Goal: Task Accomplishment & Management: Manage account settings

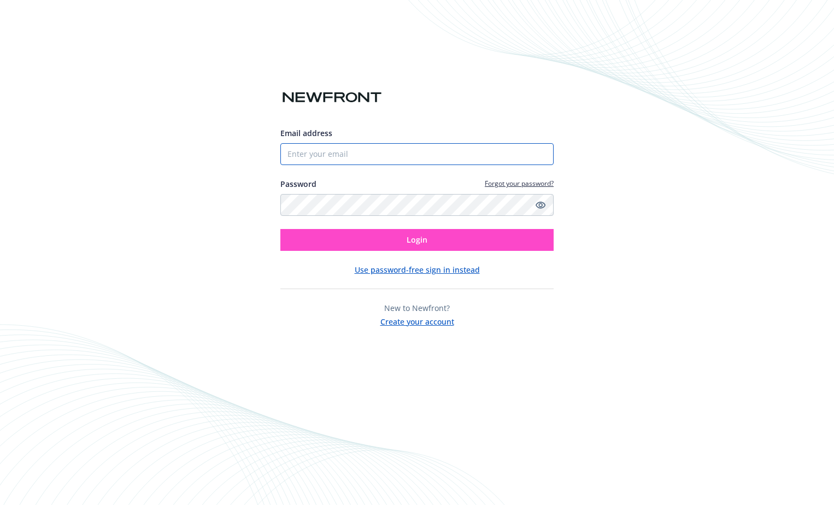
type input "[EMAIL_ADDRESS][DOMAIN_NAME]"
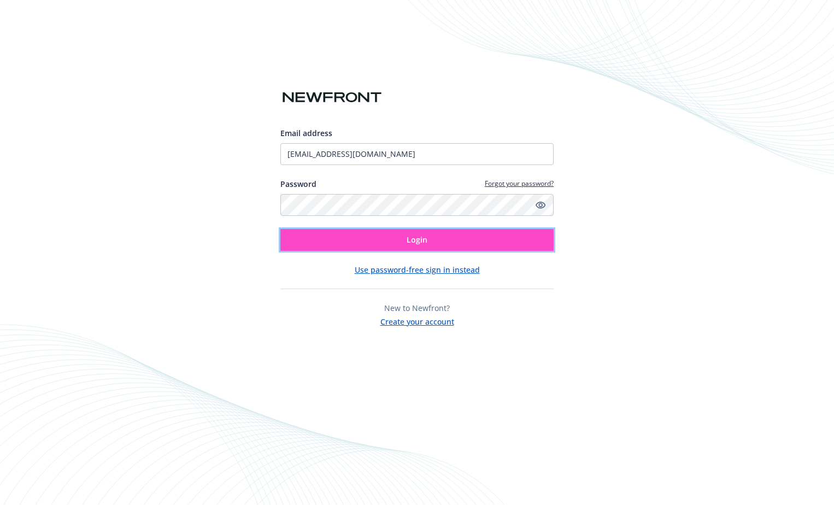
click at [430, 244] on button "Login" at bounding box center [416, 240] width 273 height 22
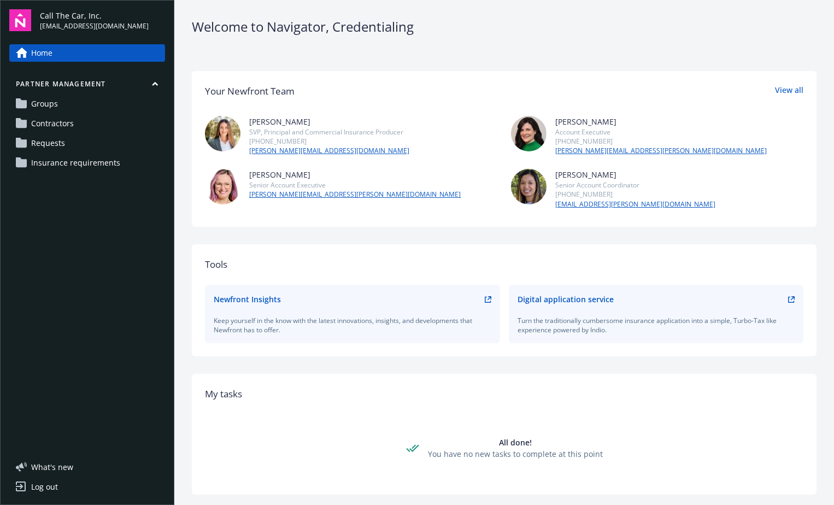
click at [48, 141] on span "Requests" at bounding box center [48, 142] width 34 height 17
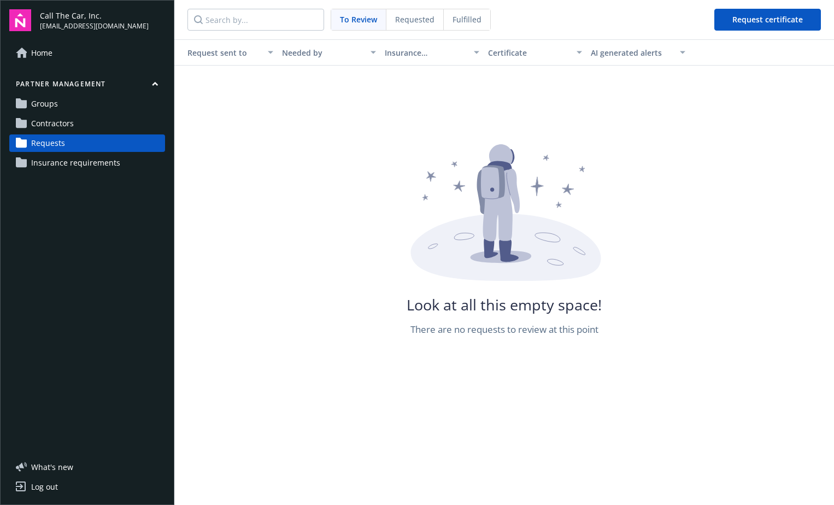
click at [528, 273] on icon at bounding box center [505, 247] width 190 height 67
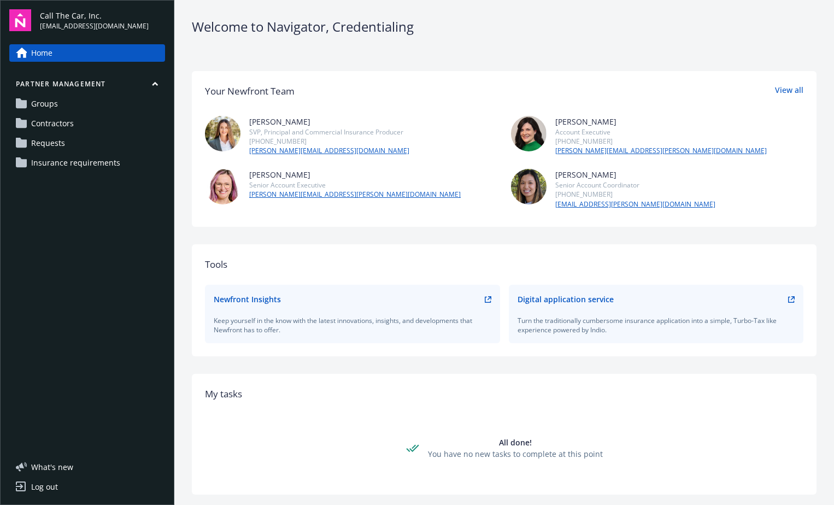
click at [38, 143] on span "Requests" at bounding box center [48, 142] width 34 height 17
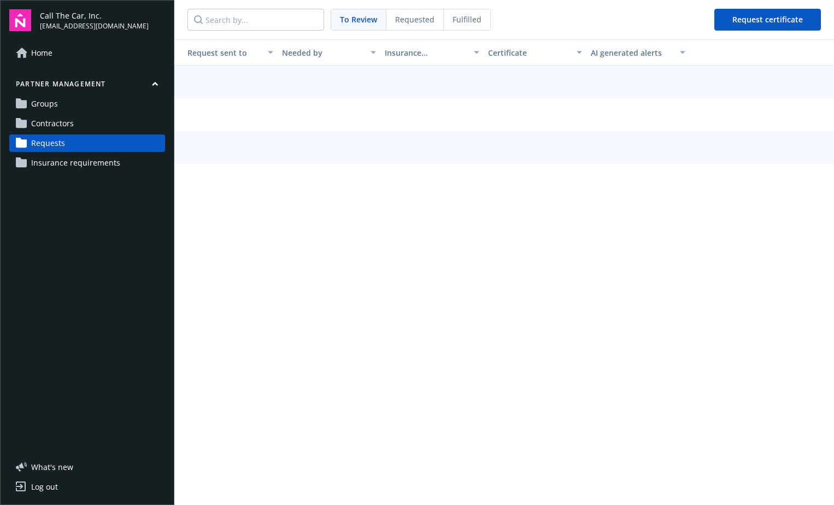
click at [417, 20] on span "Requested" at bounding box center [414, 19] width 39 height 11
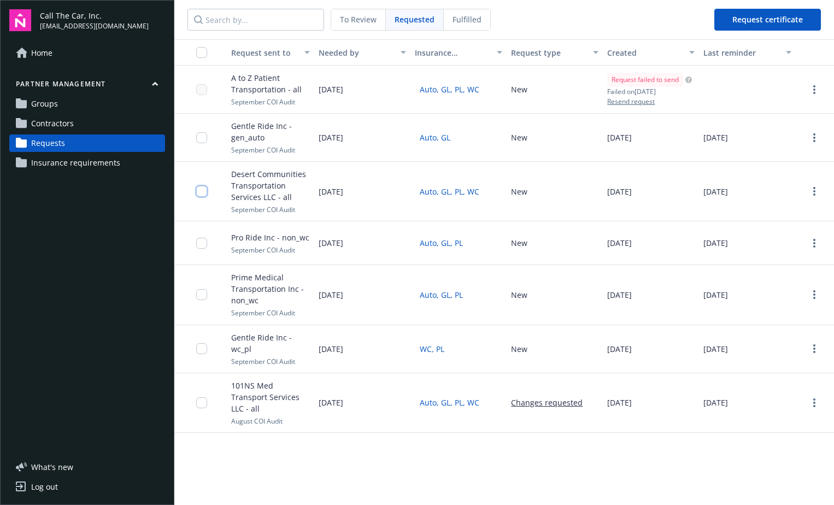
click at [206, 195] on input "checkbox" at bounding box center [201, 191] width 11 height 11
click at [818, 187] on link "more" at bounding box center [814, 191] width 13 height 13
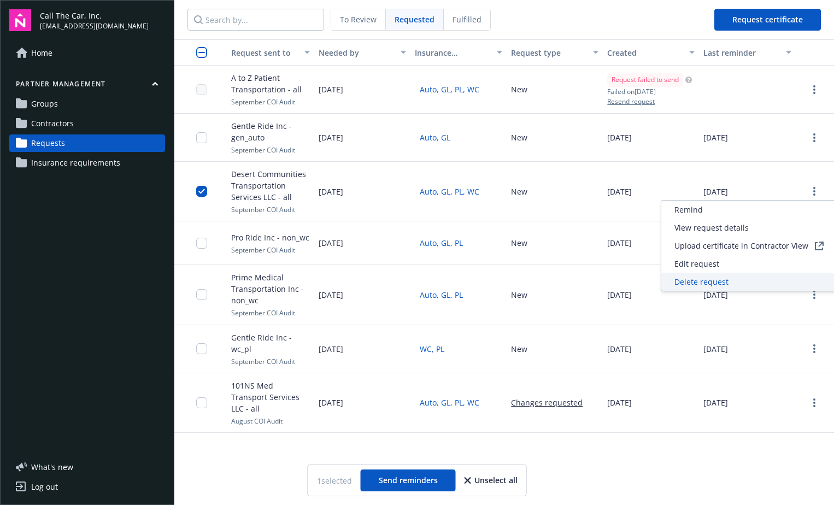
click at [719, 279] on span "Delete request" at bounding box center [702, 281] width 54 height 11
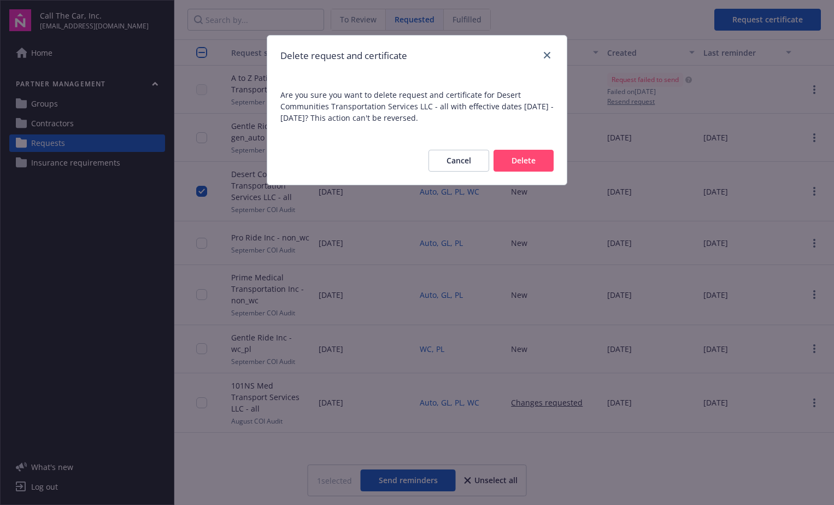
click at [533, 170] on button "Delete" at bounding box center [524, 161] width 60 height 22
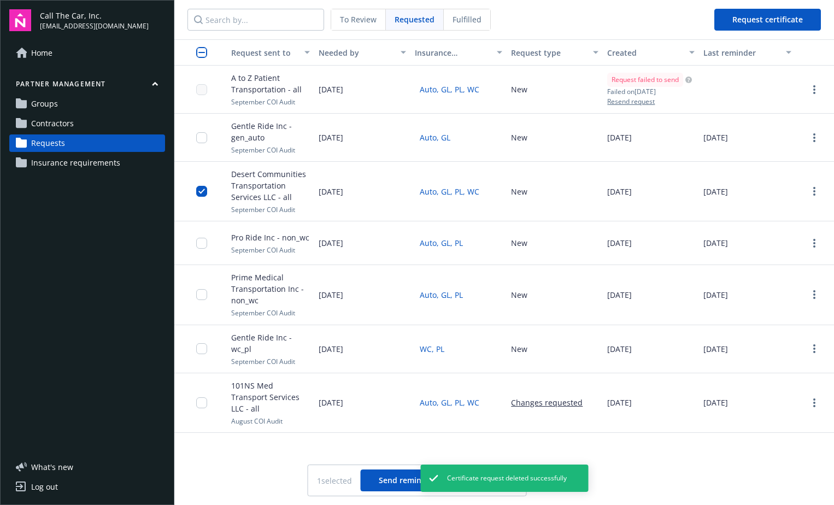
click at [245, 450] on div "Request sent to Needed by Insurance requirement Request type Created Last remin…" at bounding box center [504, 272] width 660 height 466
click at [613, 437] on div "Request sent to Needed by Insurance requirement Request type Created Last remin…" at bounding box center [504, 272] width 660 height 466
click at [634, 444] on div "Request sent to Needed by Insurance requirement Request type Created Last remin…" at bounding box center [504, 272] width 660 height 466
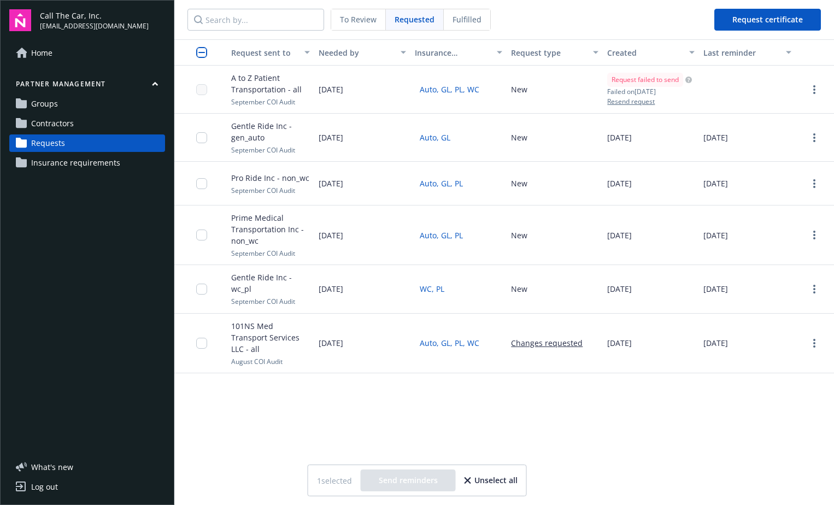
click at [810, 345] on div at bounding box center [815, 344] width 38 height 60
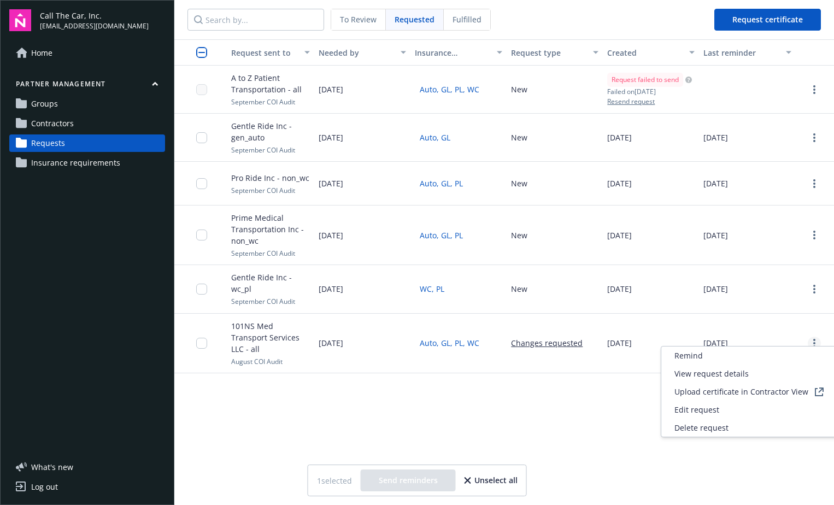
click at [816, 339] on link "more" at bounding box center [814, 343] width 13 height 13
click at [720, 427] on span "Delete request" at bounding box center [702, 427] width 54 height 11
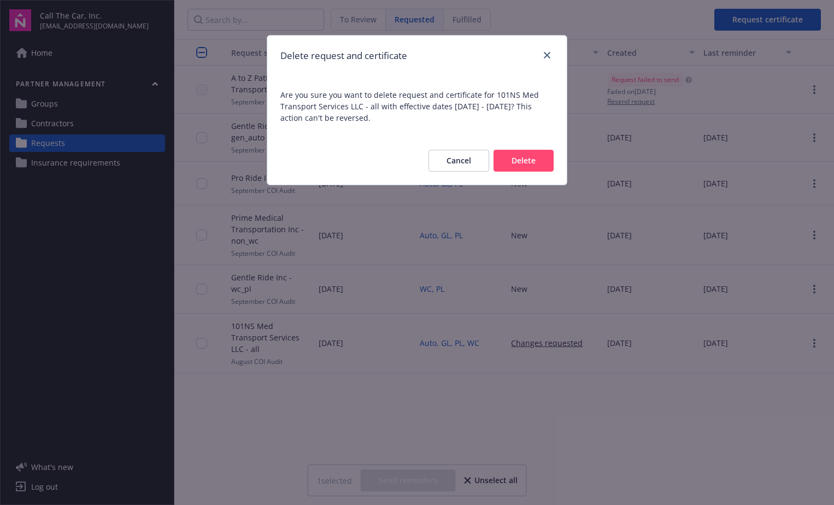
click at [543, 155] on button "Delete" at bounding box center [524, 161] width 60 height 22
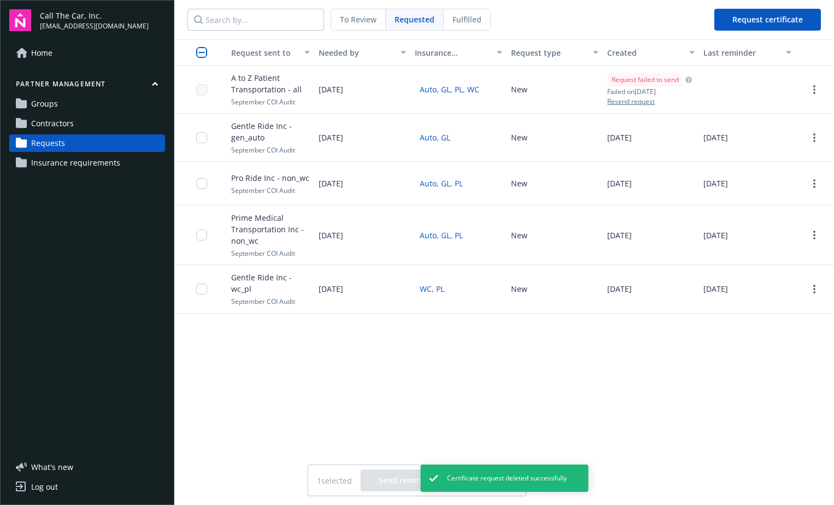
click at [389, 373] on div "Request sent to Needed by Insurance requirement Request type Created Last remin…" at bounding box center [504, 272] width 660 height 466
click at [355, 368] on div "Request sent to Needed by Insurance requirement Request type Created Last remin…" at bounding box center [504, 272] width 660 height 466
click at [513, 359] on div "Request sent to Needed by Insurance requirement Request type Created Last remin…" at bounding box center [504, 272] width 660 height 466
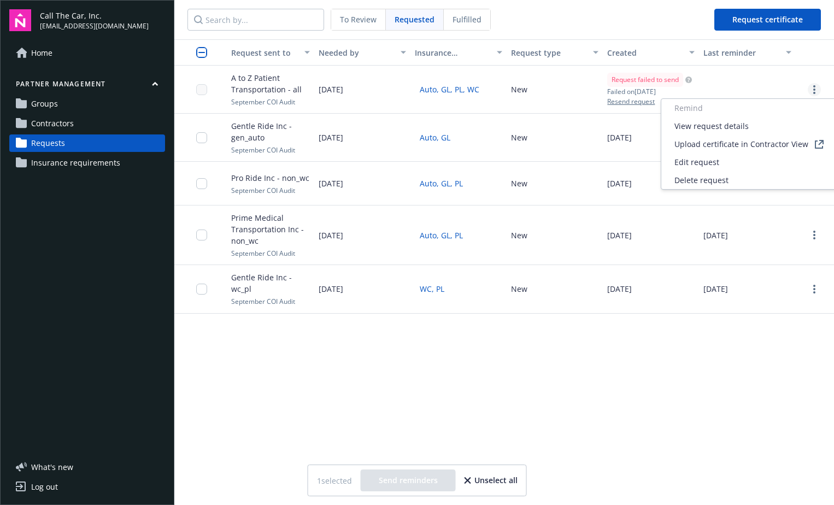
click at [814, 88] on icon "more" at bounding box center [814, 89] width 2 height 9
click at [724, 177] on span "Delete request" at bounding box center [702, 179] width 54 height 11
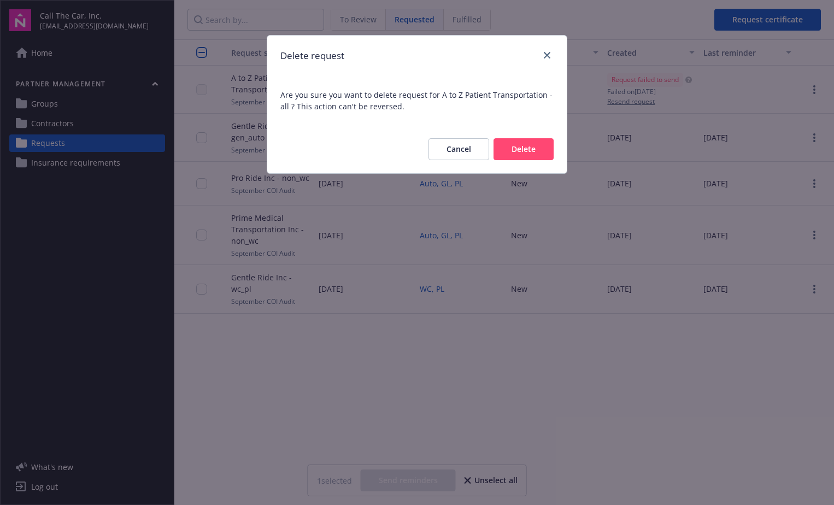
click at [533, 148] on button "Delete" at bounding box center [524, 149] width 60 height 22
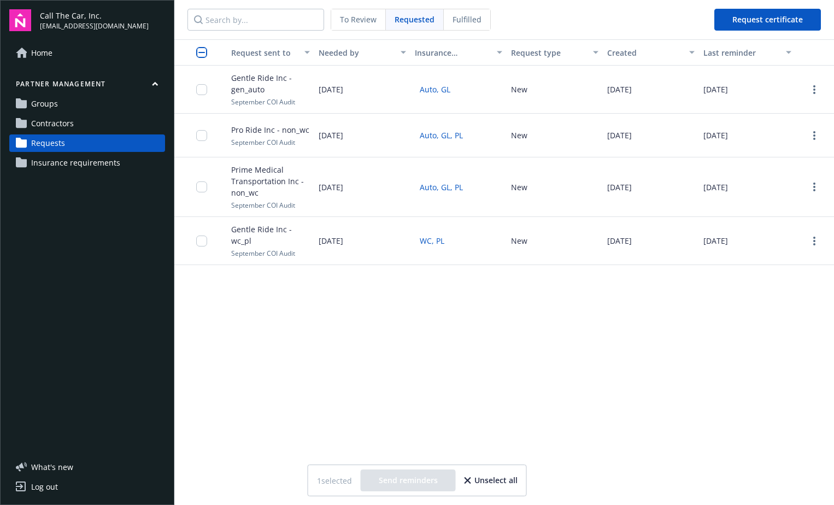
click at [377, 372] on div "Request sent to Needed by Insurance requirement Request type Created Last remin…" at bounding box center [504, 272] width 660 height 466
click at [815, 92] on circle "more" at bounding box center [814, 93] width 2 height 2
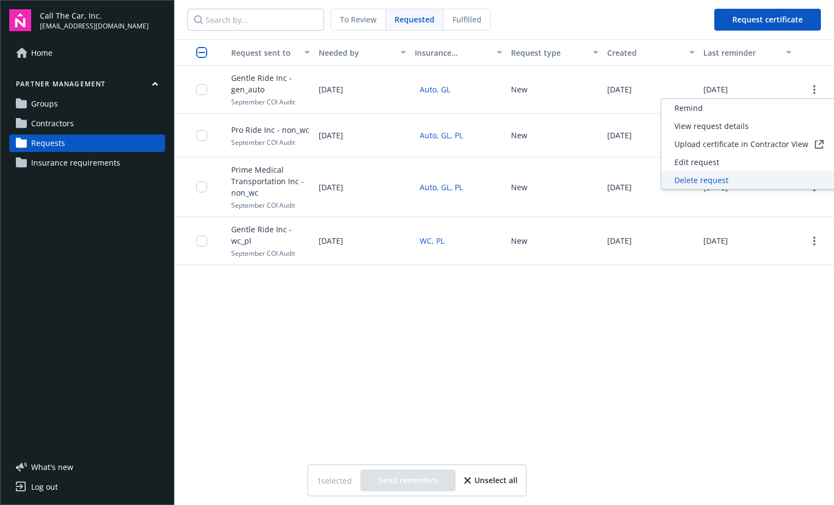
click at [711, 184] on span "Delete request" at bounding box center [702, 179] width 54 height 11
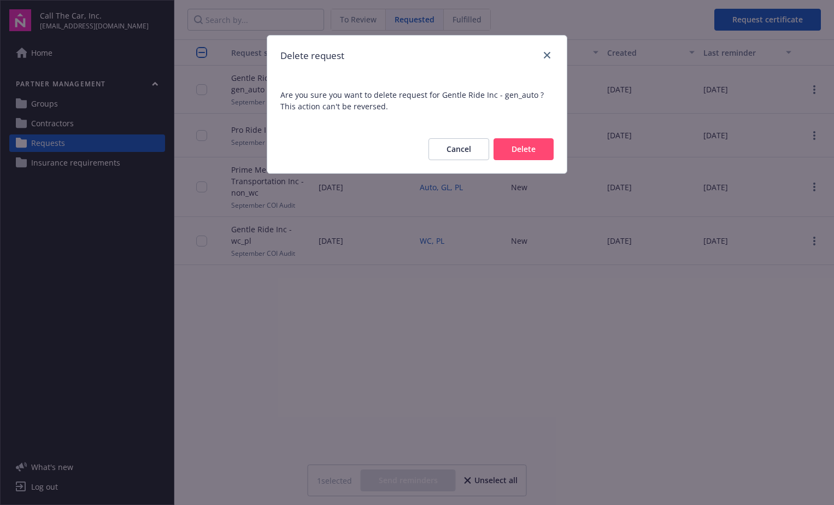
click at [514, 139] on button "Delete" at bounding box center [524, 149] width 60 height 22
click at [515, 144] on div "Cancel Delete" at bounding box center [482, 149] width 143 height 22
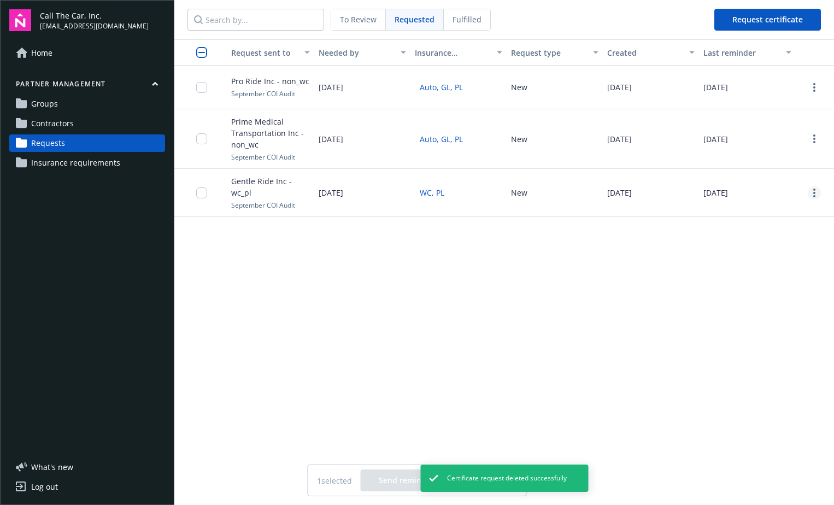
click at [810, 195] on link "more" at bounding box center [814, 192] width 13 height 13
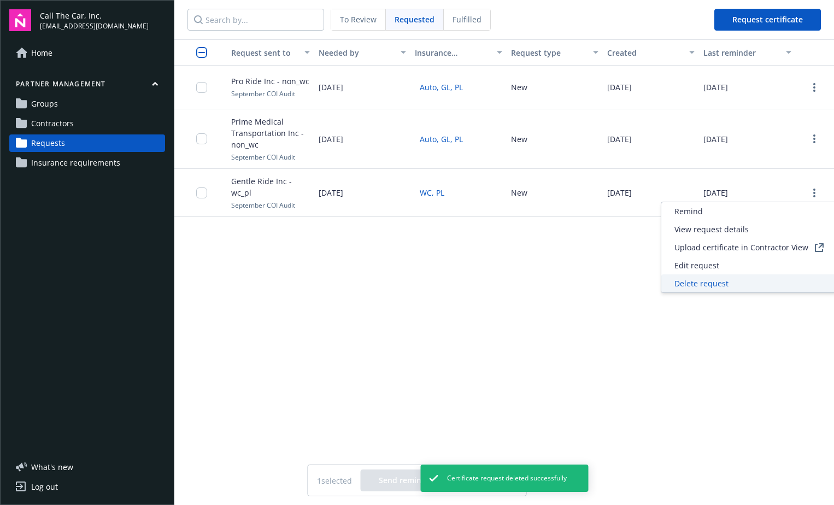
click at [711, 284] on span "Delete request" at bounding box center [702, 283] width 54 height 11
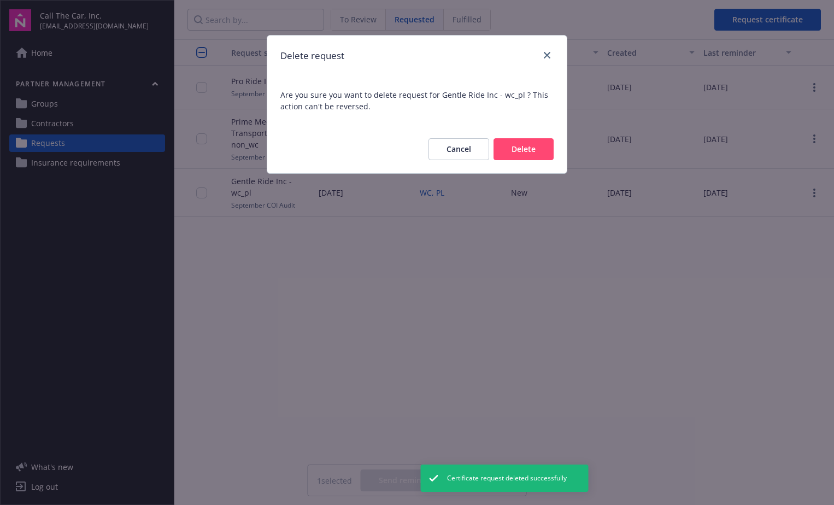
click at [525, 154] on button "Delete" at bounding box center [524, 149] width 60 height 22
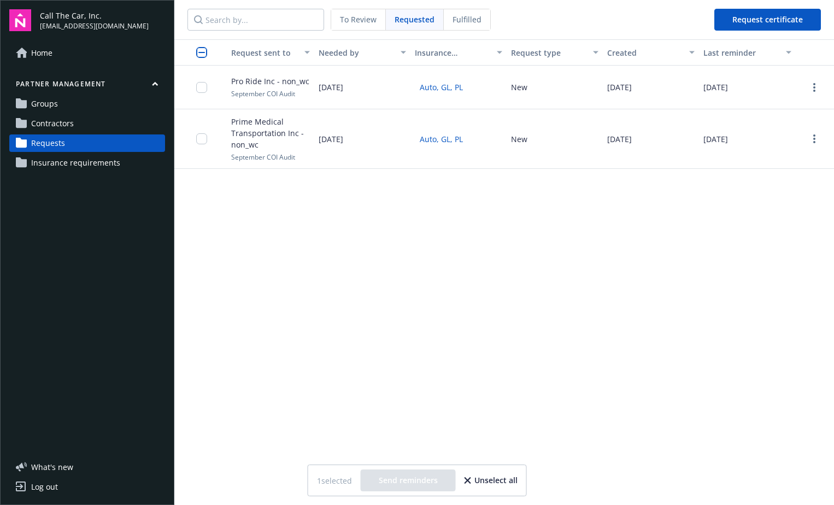
click at [508, 190] on div "Request sent to Needed by Insurance requirement Request type Created Last remin…" at bounding box center [504, 272] width 660 height 466
